Goal: Transaction & Acquisition: Obtain resource

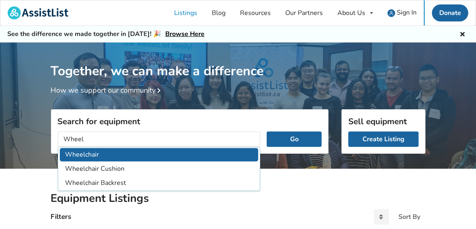
click at [89, 150] on li "Wheelchair" at bounding box center [159, 154] width 199 height 13
type input "Wheelchair"
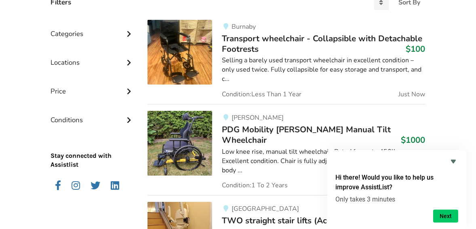
scroll to position [215, 0]
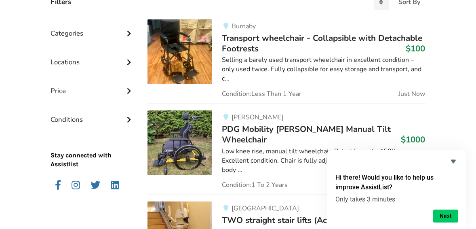
click at [133, 59] on icon at bounding box center [129, 61] width 8 height 7
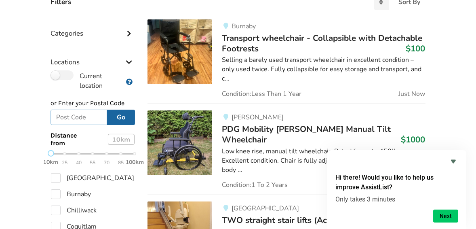
click at [95, 116] on input "text" at bounding box center [79, 117] width 57 height 15
click at [92, 177] on label "[GEOGRAPHIC_DATA]" at bounding box center [93, 178] width 84 height 10
checkbox input "true"
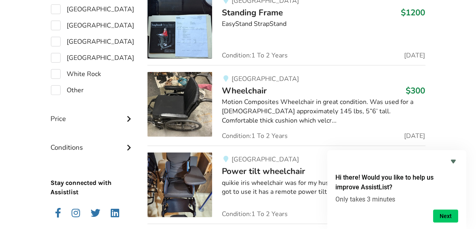
scroll to position [648, 0]
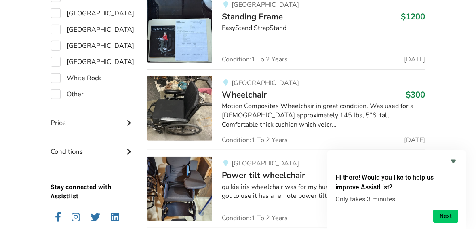
click at [230, 91] on span "Wheelchair" at bounding box center [244, 94] width 45 height 11
